Goal: Transaction & Acquisition: Purchase product/service

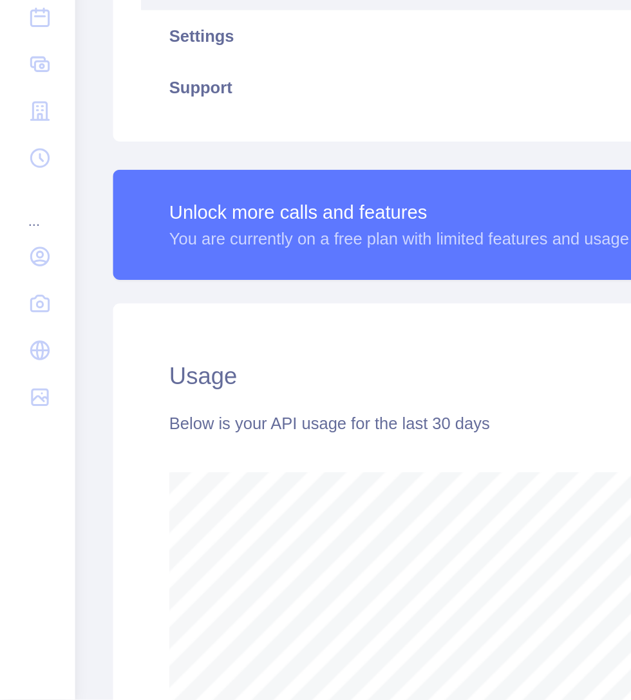
scroll to position [643034, 643194]
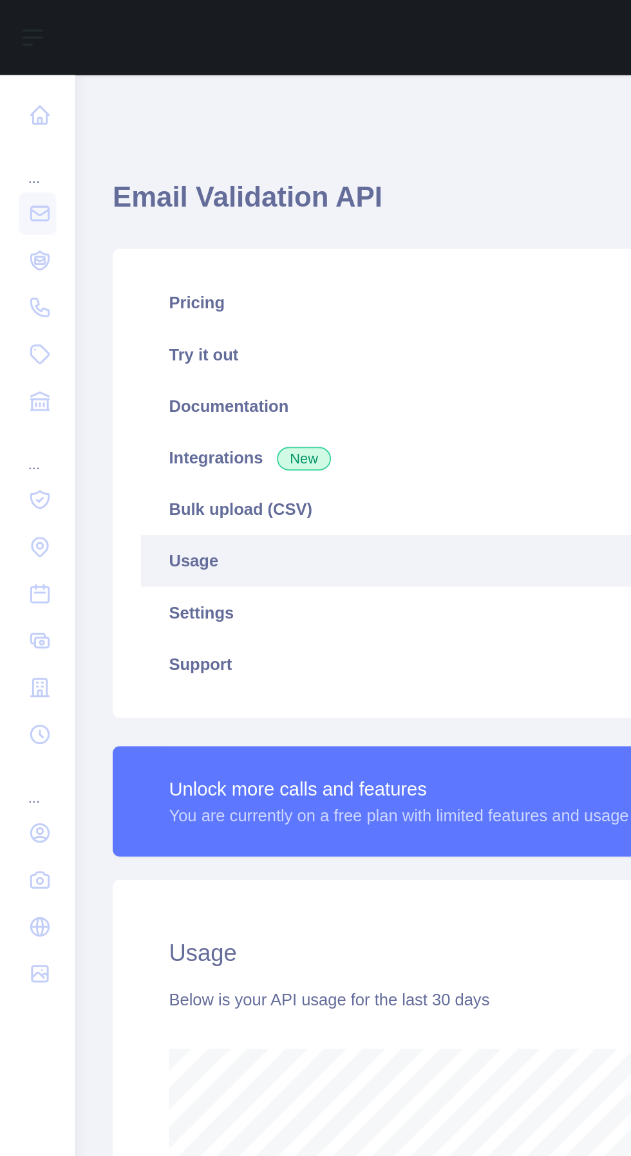
click at [122, 335] on link "Settings" at bounding box center [336, 336] width 518 height 28
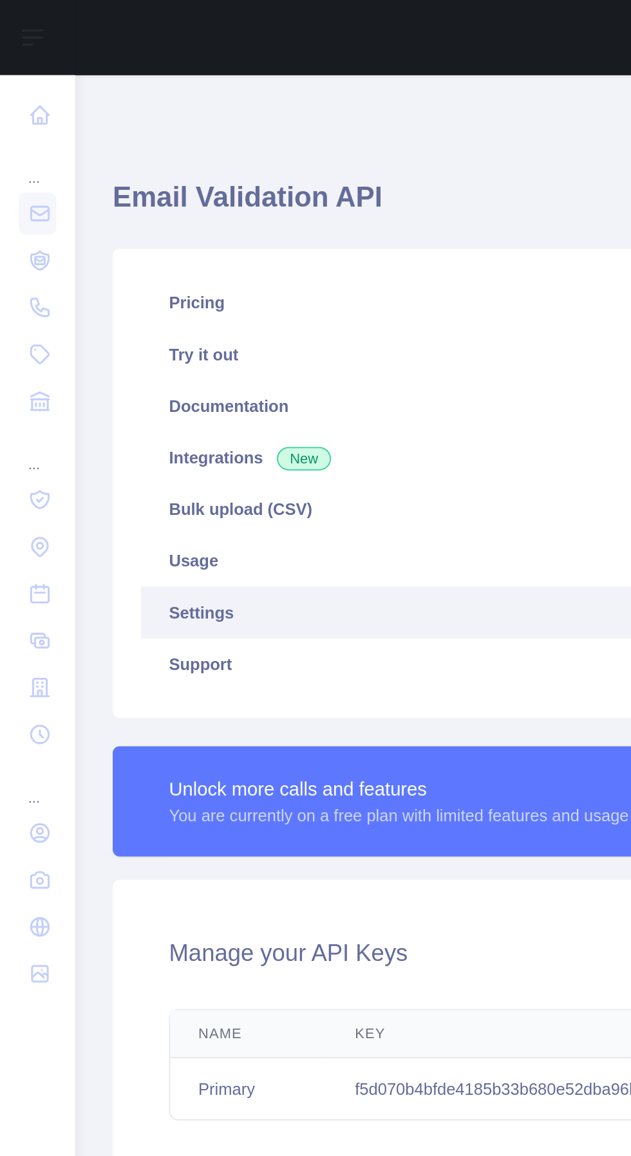
click at [108, 173] on link "Pricing" at bounding box center [336, 166] width 518 height 28
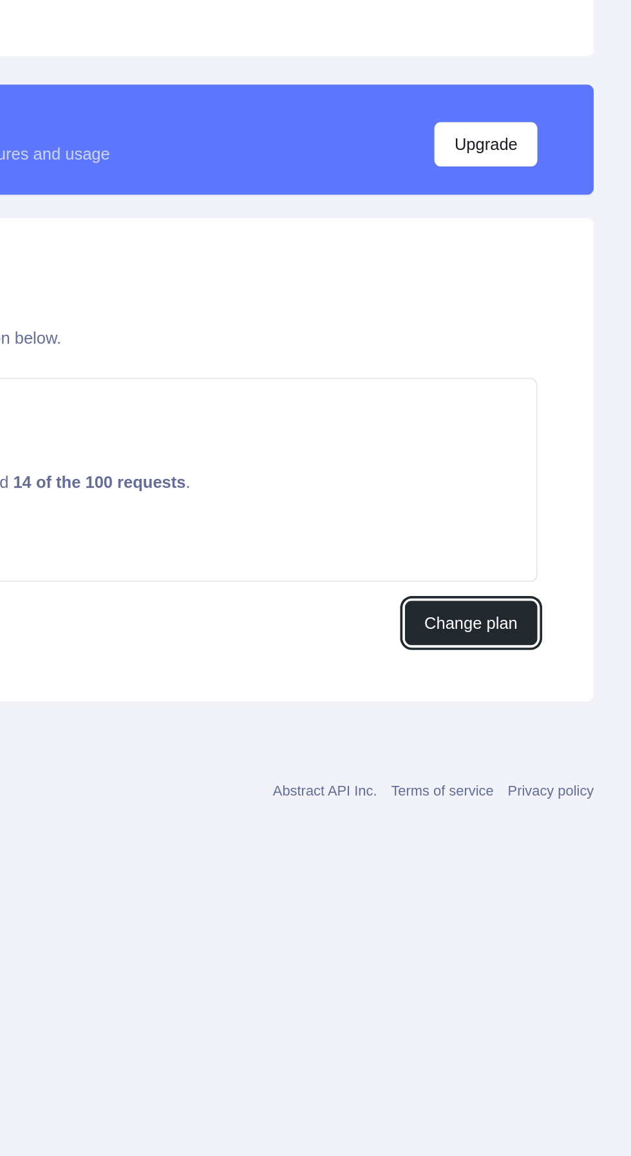
click at [548, 706] on button "Change plan" at bounding box center [543, 705] width 73 height 24
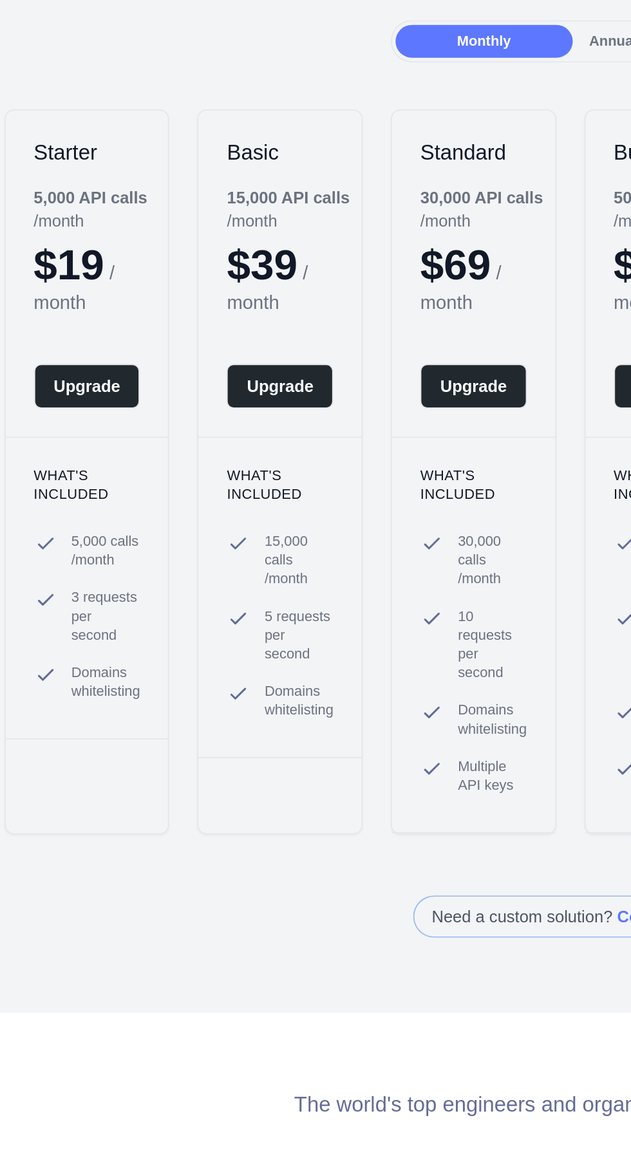
scroll to position [0, 21]
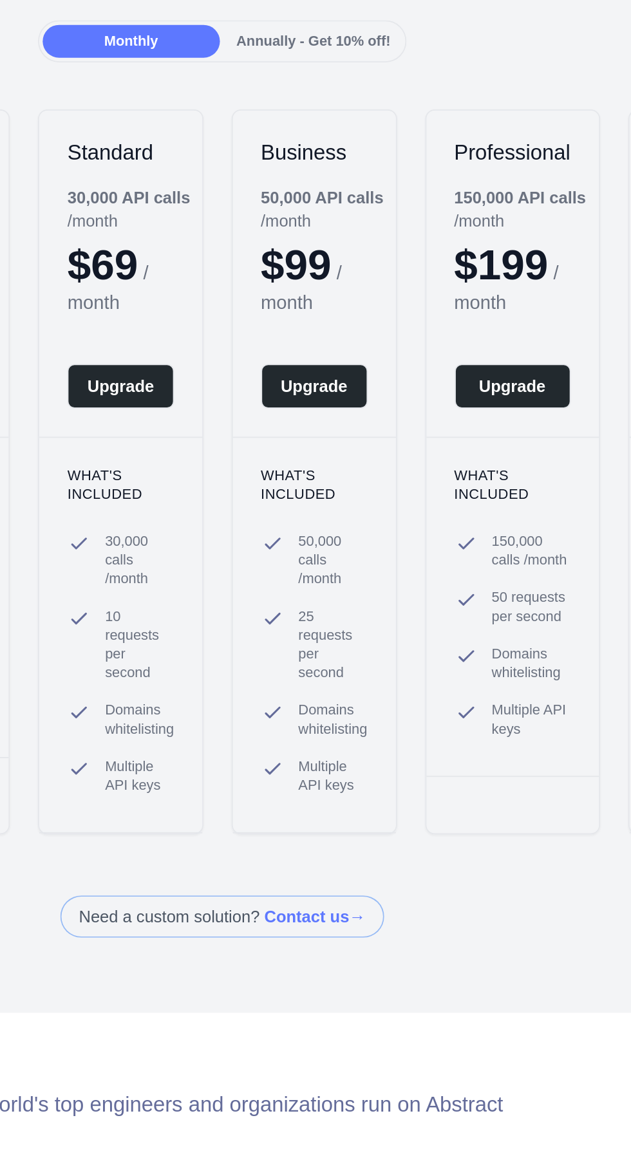
click at [252, 338] on button "Upgrade" at bounding box center [239, 341] width 59 height 24
click at [238, 339] on button "Upgrade" at bounding box center [239, 341] width 59 height 24
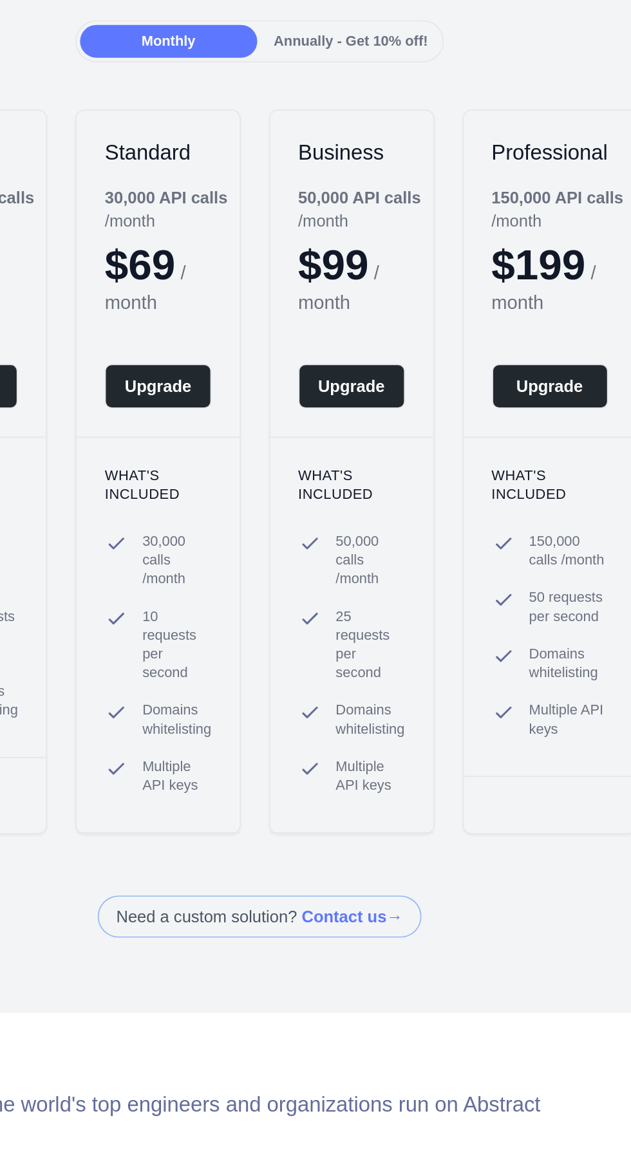
click at [263, 337] on button "Upgrade" at bounding box center [259, 341] width 59 height 24
click at [263, 336] on button "Upgrade" at bounding box center [259, 341] width 59 height 24
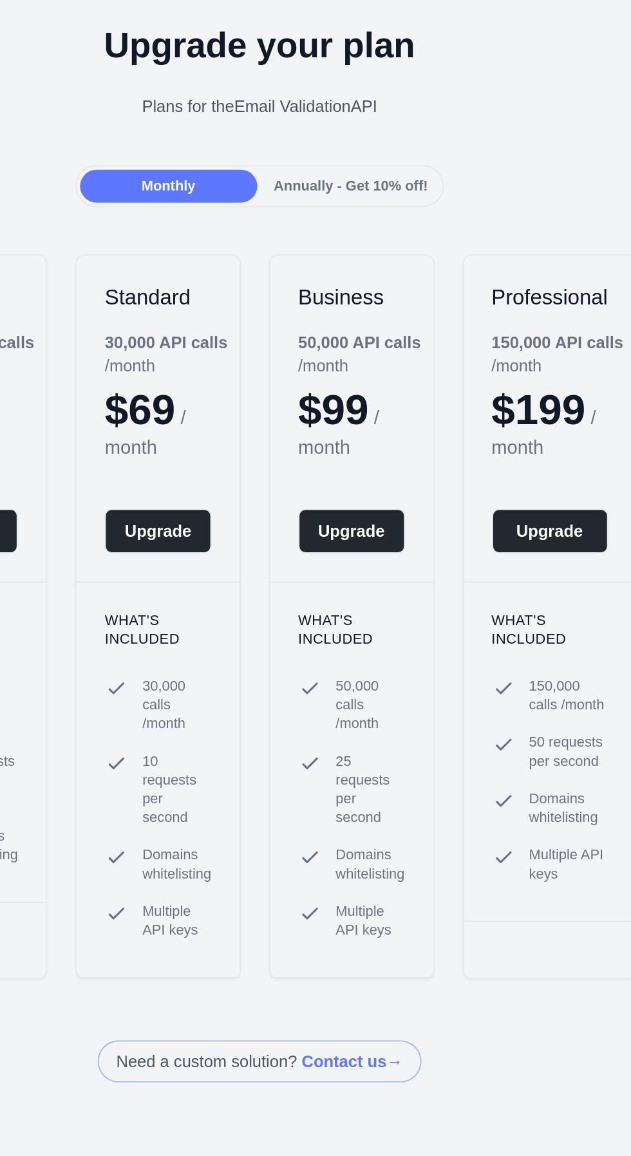
click at [263, 339] on button "Upgrade" at bounding box center [259, 341] width 59 height 24
click at [263, 421] on span "30,000 calls / month" at bounding box center [270, 436] width 38 height 31
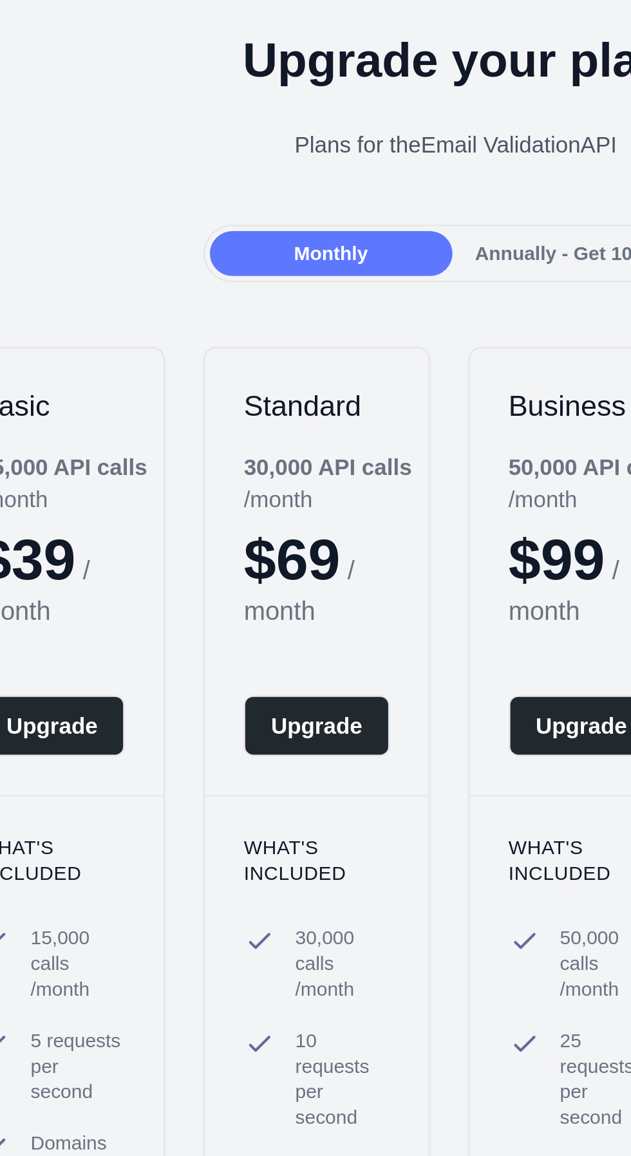
click at [259, 341] on button "Upgrade" at bounding box center [259, 341] width 59 height 24
click at [266, 342] on button "Upgrade" at bounding box center [259, 341] width 59 height 24
click at [265, 338] on button "Upgrade" at bounding box center [259, 341] width 59 height 24
click at [263, 336] on button "Upgrade" at bounding box center [259, 341] width 59 height 24
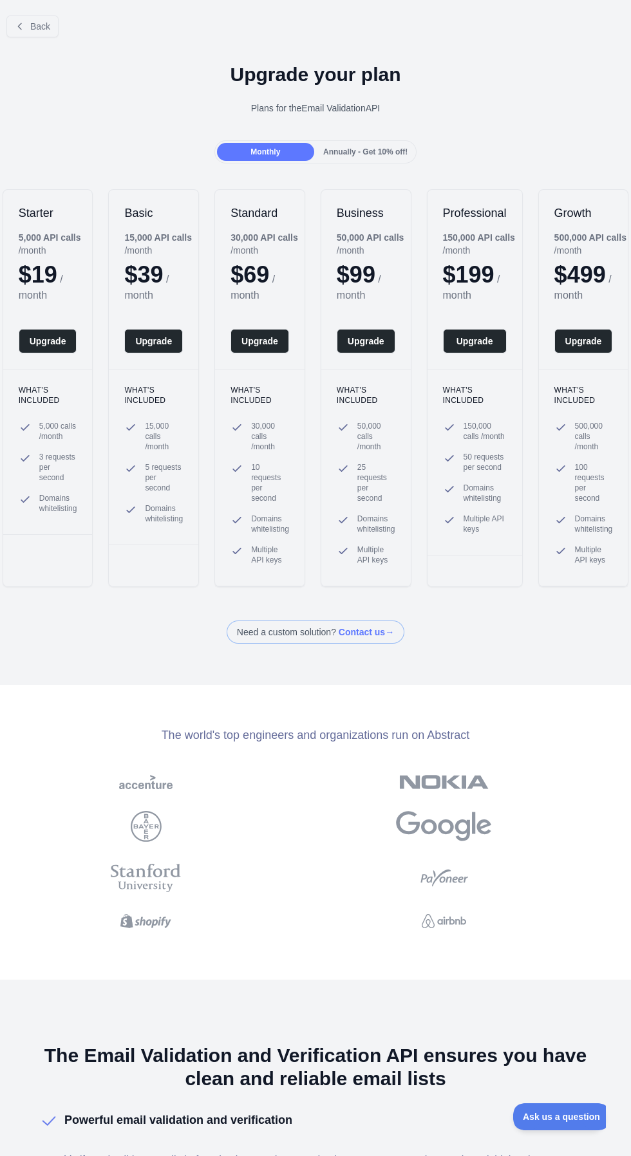
scroll to position [89, 0]
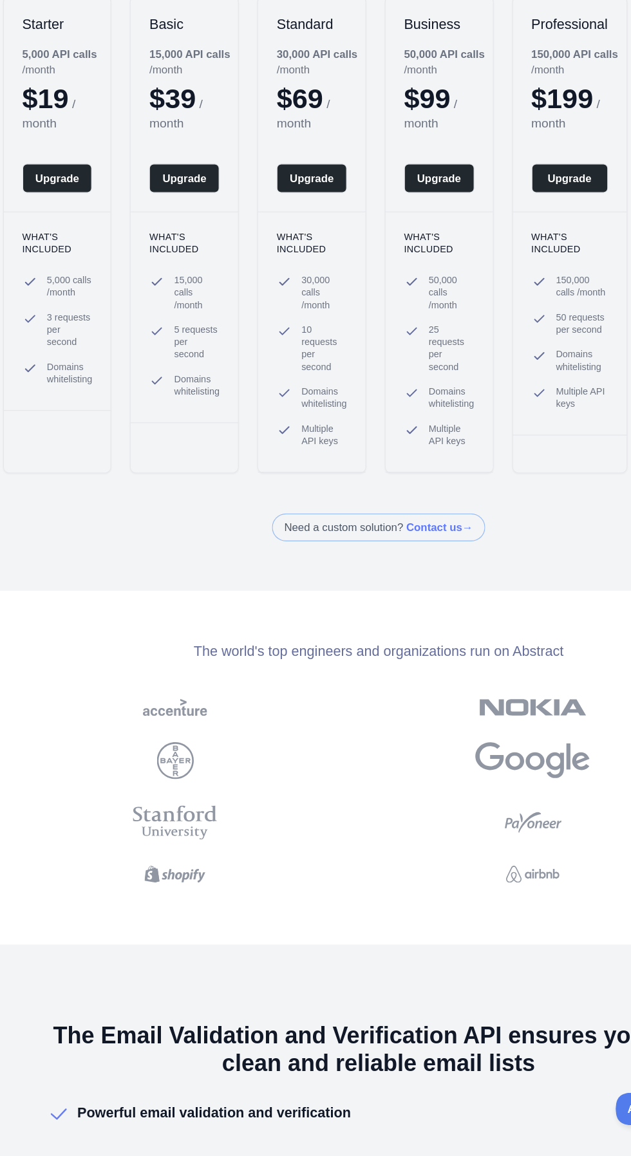
click at [259, 337] on button "Upgrade" at bounding box center [259, 341] width 59 height 24
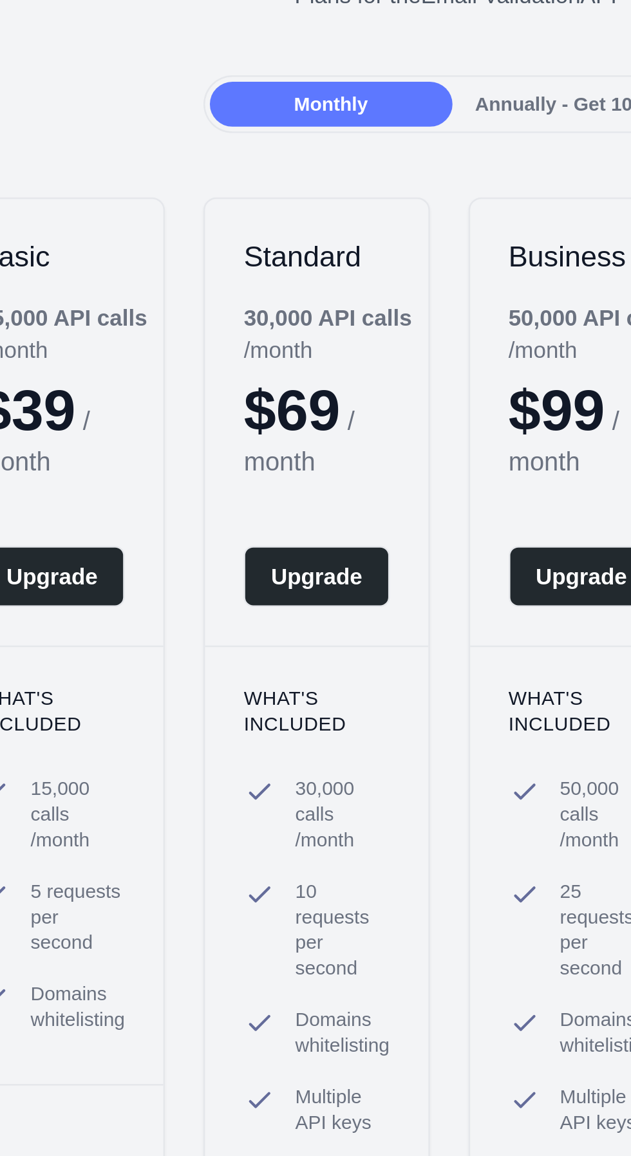
click at [259, 339] on button "Upgrade" at bounding box center [259, 341] width 59 height 24
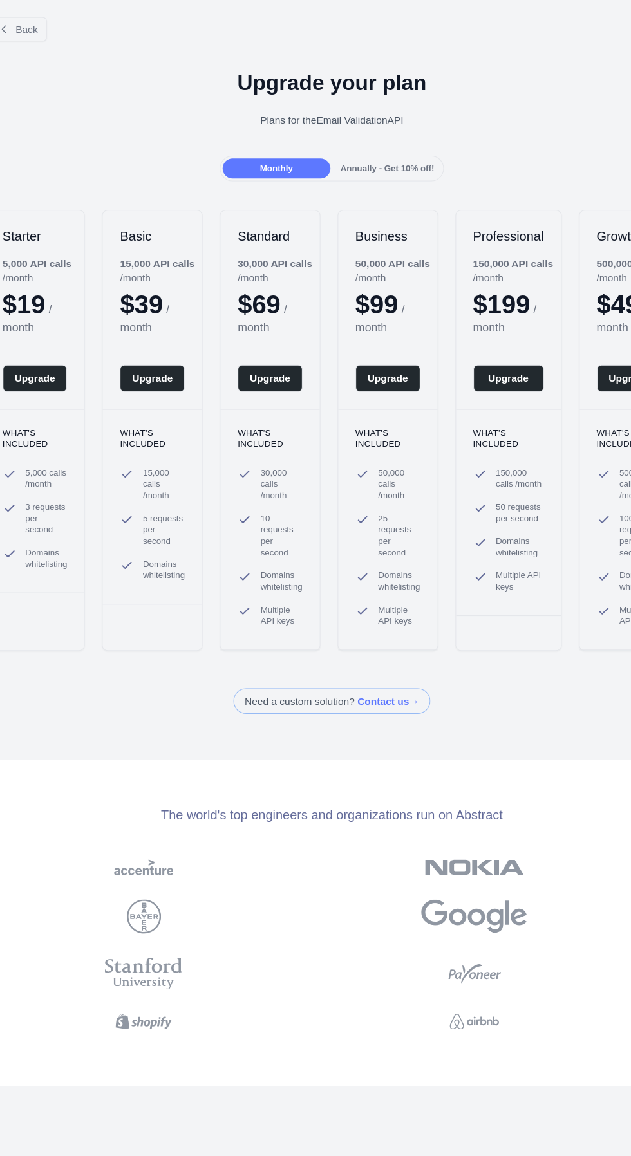
scroll to position [0, 0]
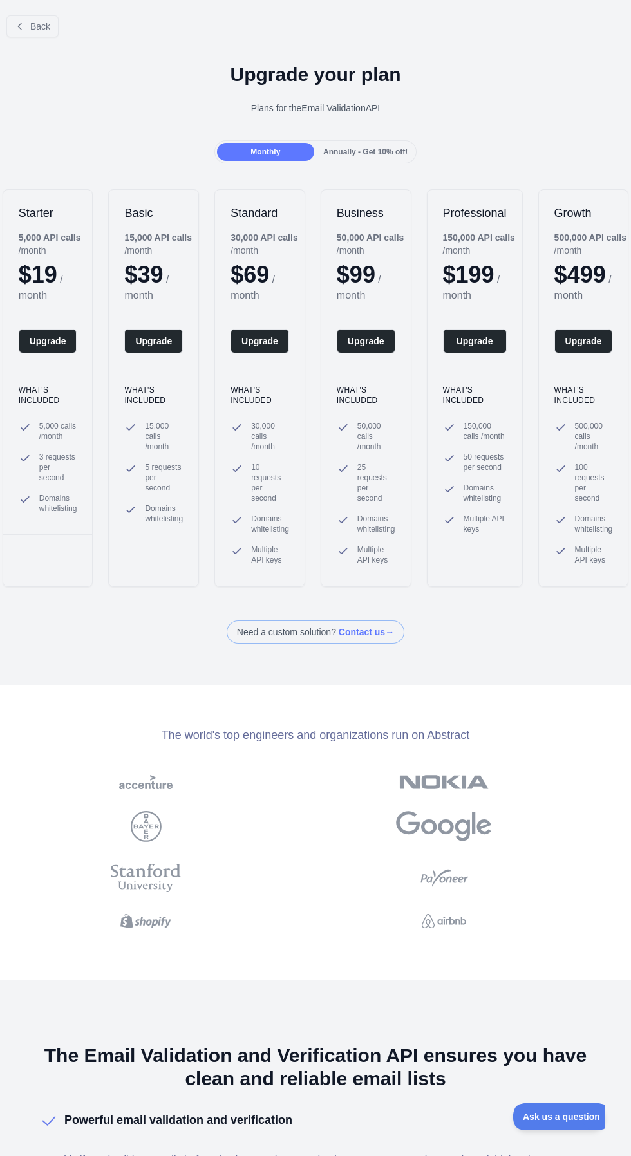
click at [263, 340] on button "Upgrade" at bounding box center [259, 341] width 59 height 24
click at [265, 332] on button "Upgrade" at bounding box center [259, 341] width 59 height 24
click at [265, 341] on button "Upgrade" at bounding box center [259, 341] width 59 height 24
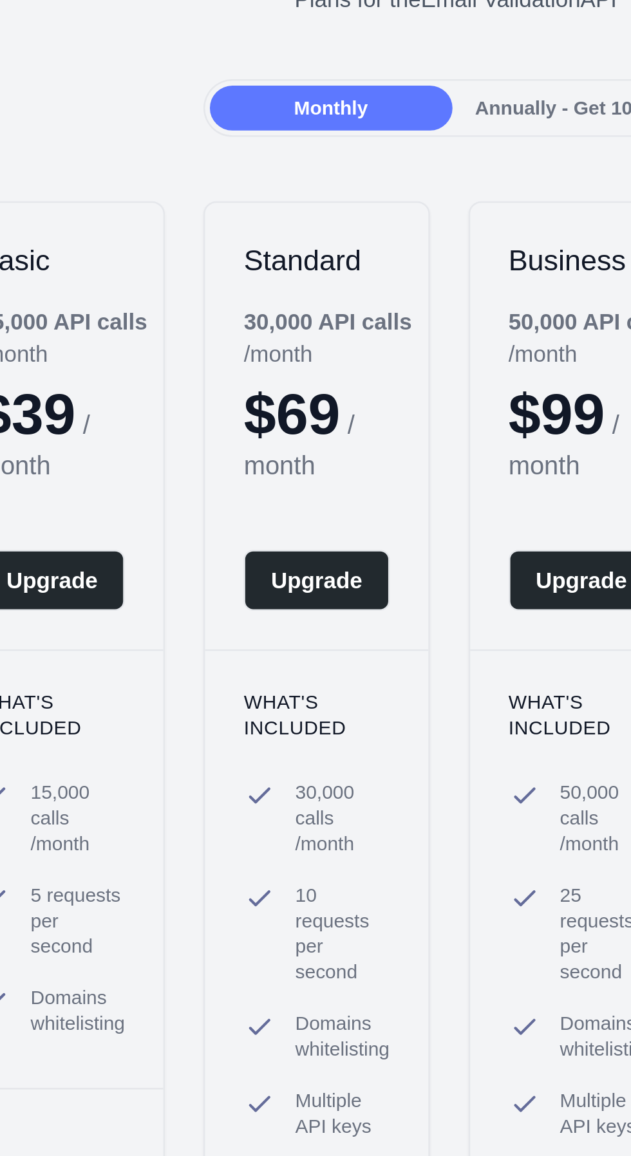
click at [258, 333] on button "Upgrade" at bounding box center [259, 341] width 59 height 24
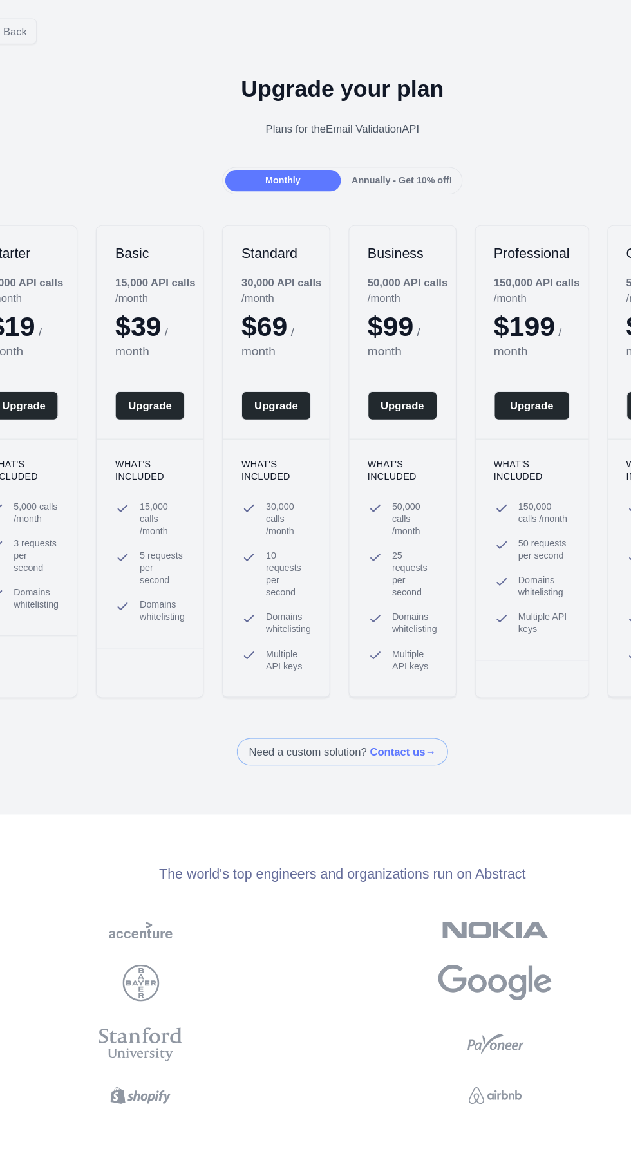
click at [308, 544] on div "Starter 5,000 API calls / month $ 19 / month Upgrade What's included 5,000 call…" at bounding box center [315, 388] width 631 height 424
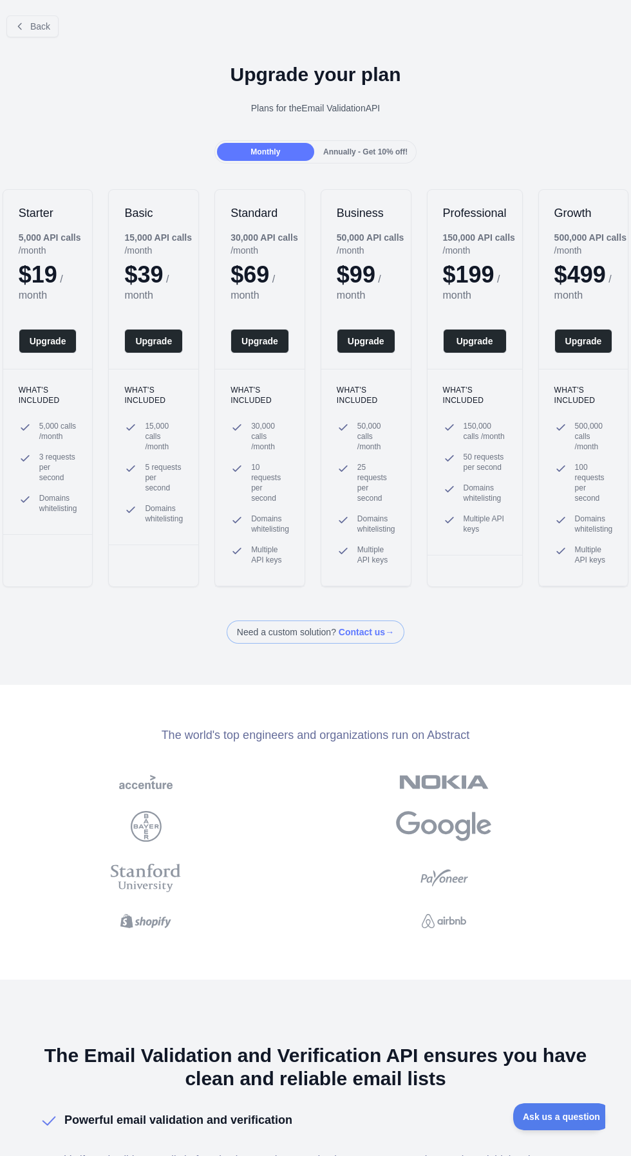
click at [278, 330] on button "Upgrade" at bounding box center [259, 341] width 59 height 24
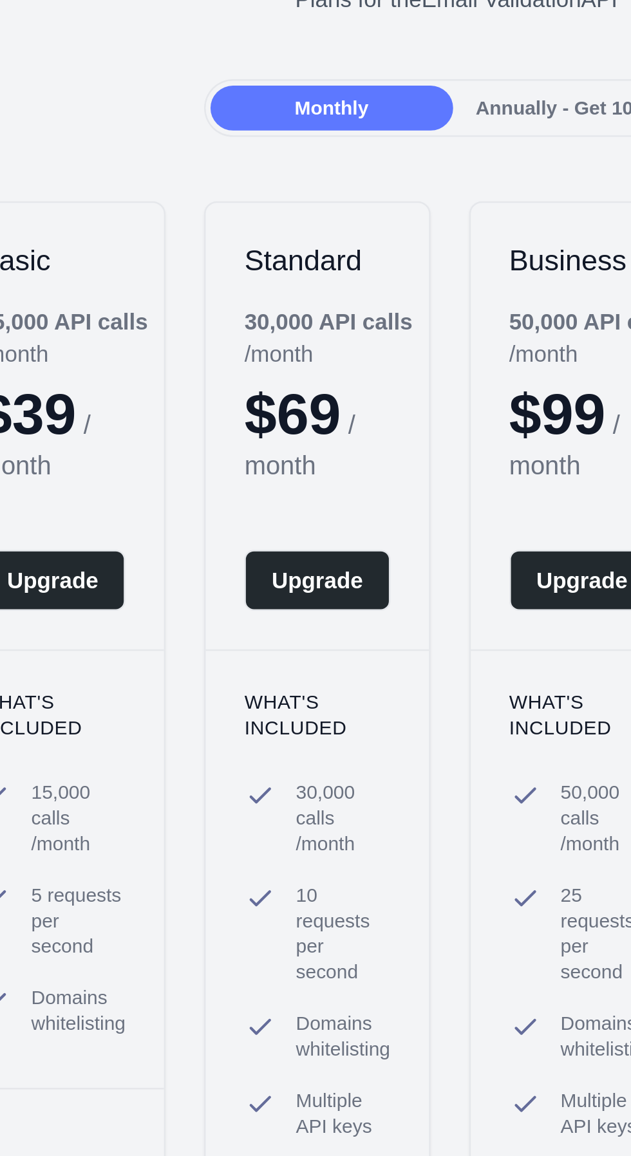
click at [240, 241] on b "30,000 API calls" at bounding box center [264, 237] width 68 height 10
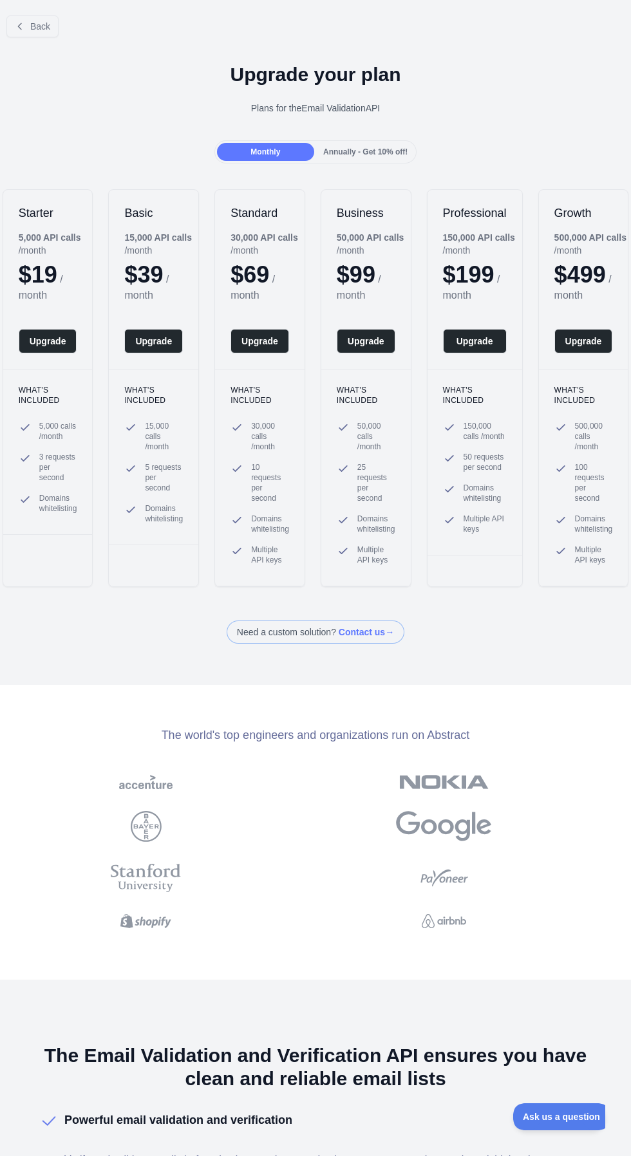
click at [281, 340] on button "Upgrade" at bounding box center [259, 341] width 59 height 24
click at [271, 349] on button "Upgrade" at bounding box center [259, 341] width 59 height 24
click at [271, 348] on button "Upgrade" at bounding box center [259, 341] width 59 height 24
click at [272, 341] on button "Upgrade" at bounding box center [259, 341] width 59 height 24
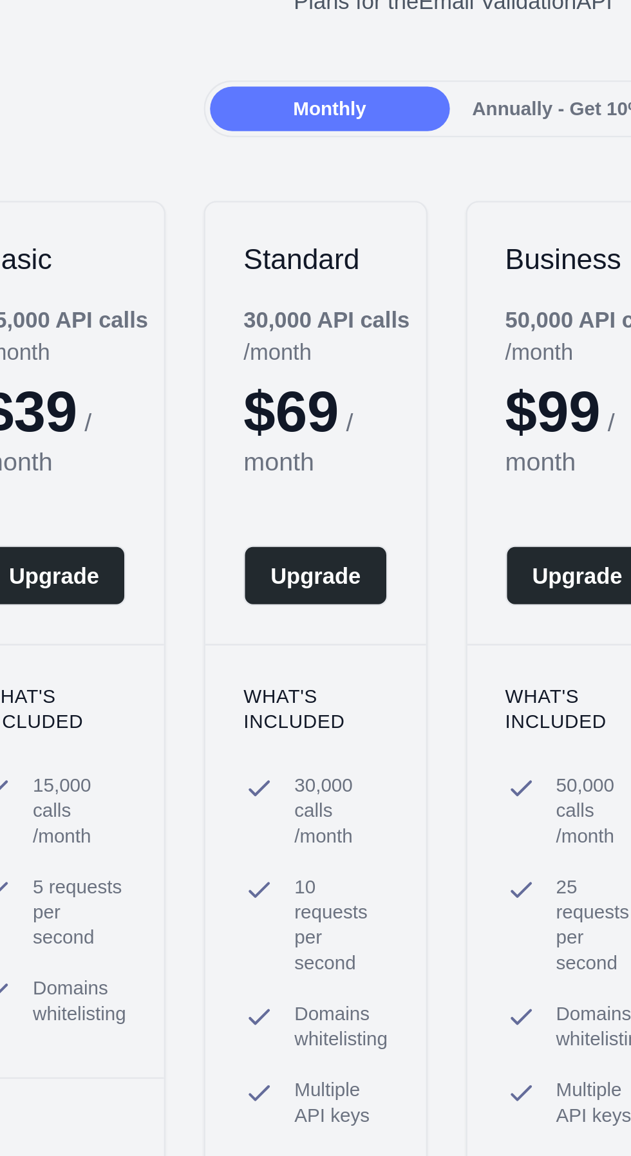
click at [241, 245] on div "30,000 API calls / month" at bounding box center [267, 244] width 74 height 26
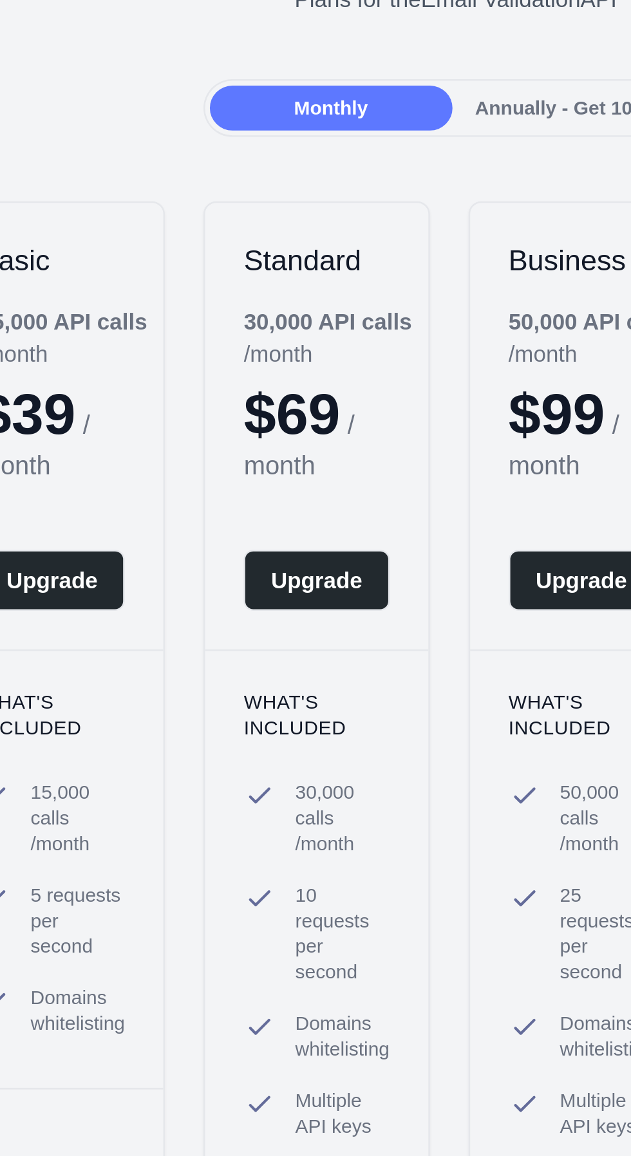
click at [265, 336] on button "Upgrade" at bounding box center [259, 341] width 59 height 24
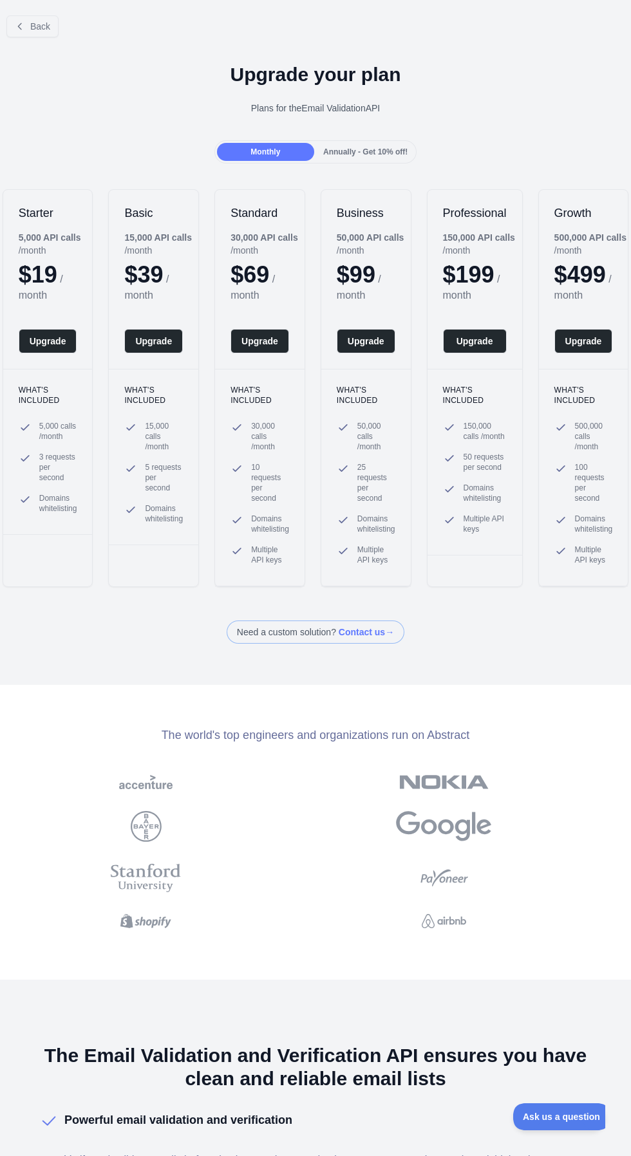
click at [342, 558] on div "What's included 50,000 calls / month 25 requests per second Domains whitelistin…" at bounding box center [365, 477] width 89 height 217
click at [281, 337] on button "Upgrade" at bounding box center [259, 341] width 59 height 24
click at [284, 335] on button "Upgrade" at bounding box center [259, 341] width 59 height 24
click at [281, 342] on button "Upgrade" at bounding box center [259, 341] width 59 height 24
click at [283, 335] on button "Upgrade" at bounding box center [259, 341] width 59 height 24
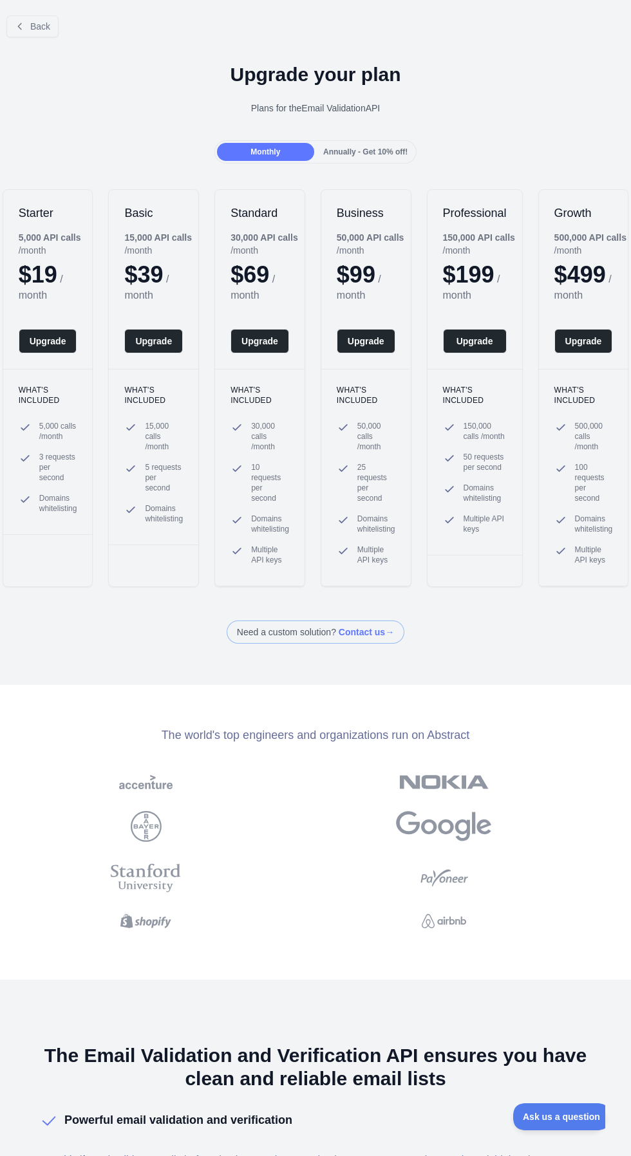
click at [283, 335] on button "Upgrade" at bounding box center [259, 341] width 59 height 24
click at [284, 335] on button "Upgrade" at bounding box center [259, 341] width 59 height 24
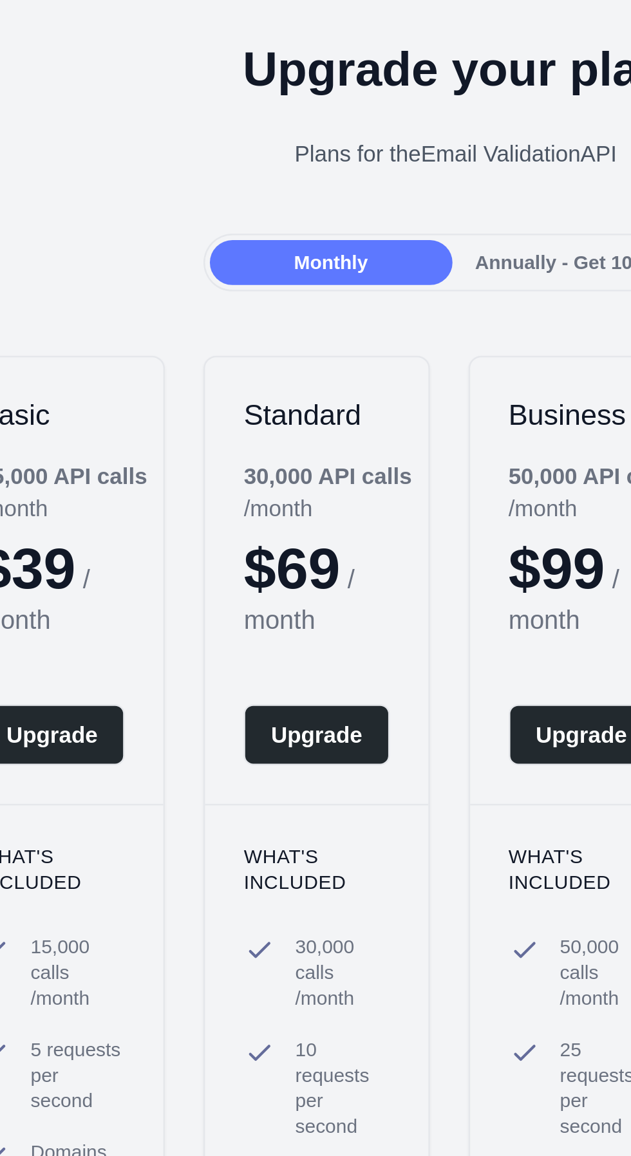
click at [249, 180] on div "Starter 5,000 API calls / month $ 19 / month Upgrade What's included 5,000 call…" at bounding box center [315, 388] width 631 height 424
click at [258, 335] on button "Upgrade" at bounding box center [259, 341] width 59 height 24
